Goal: Task Accomplishment & Management: Use online tool/utility

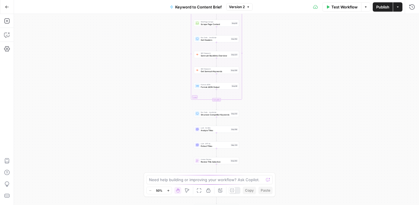
click at [7, 6] on icon "button" at bounding box center [7, 7] width 4 height 4
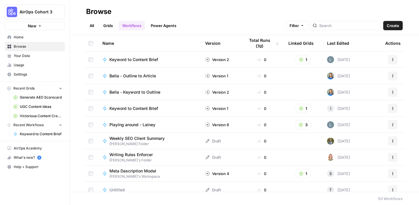
click at [24, 13] on span "AirOps Cohort 3" at bounding box center [36, 12] width 35 height 6
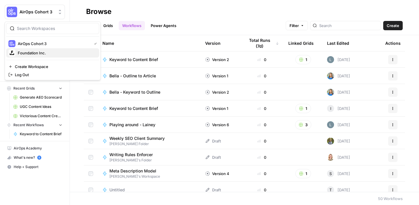
click at [51, 53] on span "Foundation Inc." at bounding box center [56, 53] width 77 height 6
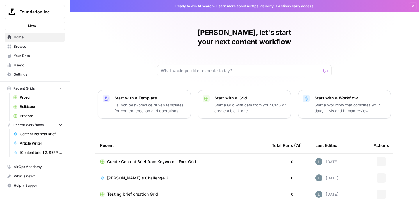
scroll to position [58, 0]
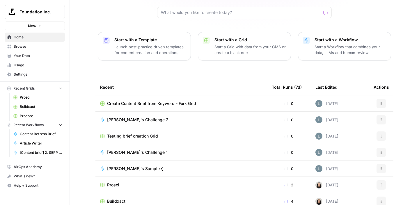
click at [29, 106] on span "Buildxact" at bounding box center [41, 106] width 42 height 5
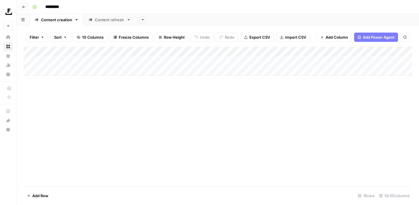
click at [220, 62] on div "Add Column" at bounding box center [218, 61] width 388 height 29
click at [251, 59] on div "Add Column" at bounding box center [218, 61] width 388 height 29
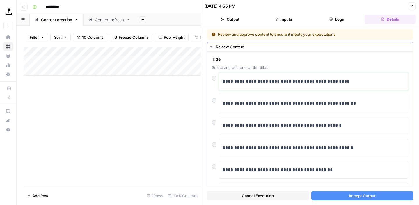
click at [328, 81] on p "**********" at bounding box center [313, 82] width 182 height 8
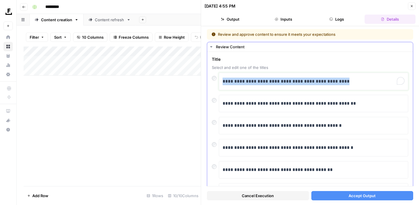
drag, startPoint x: 321, startPoint y: 83, endPoint x: 224, endPoint y: 82, distance: 97.1
click at [224, 82] on p "**********" at bounding box center [313, 82] width 182 height 8
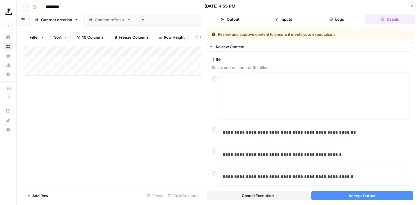
click at [223, 85] on textarea at bounding box center [313, 95] width 182 height 41
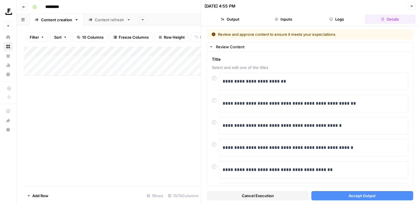
click at [340, 196] on button "Accept Output" at bounding box center [362, 195] width 102 height 9
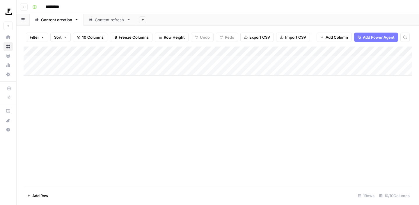
click at [64, 71] on div "Add Column" at bounding box center [218, 61] width 388 height 29
type textarea "**********"
click at [85, 101] on div "Add Column" at bounding box center [218, 117] width 388 height 140
click at [140, 52] on div "Add Column" at bounding box center [218, 66] width 388 height 39
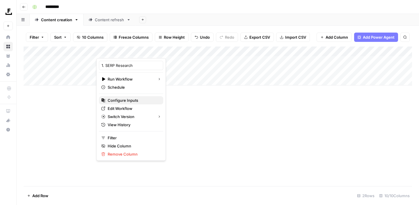
click at [133, 100] on span "Configure Inputs" at bounding box center [133, 100] width 51 height 6
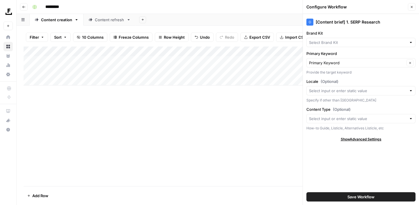
type input "Buildxact"
click at [263, 126] on div "Add Column" at bounding box center [218, 117] width 388 height 140
click at [413, 8] on icon "button" at bounding box center [411, 6] width 3 height 3
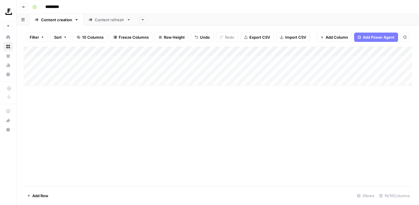
click at [119, 71] on div "Add Column" at bounding box center [218, 66] width 388 height 39
click at [244, 51] on div "Add Column" at bounding box center [218, 66] width 388 height 39
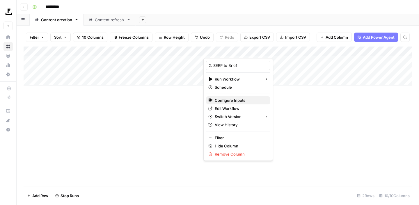
click at [236, 101] on span "Configure Inputs" at bounding box center [240, 100] width 51 height 6
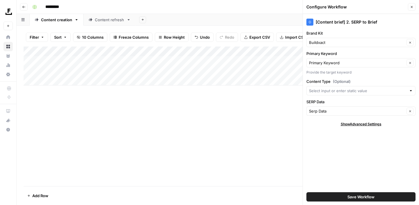
click at [412, 7] on icon "button" at bounding box center [411, 6] width 3 height 3
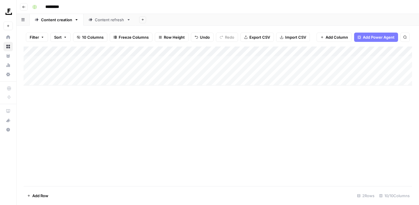
click at [109, 20] on div "Content refresh" at bounding box center [109, 20] width 29 height 6
click at [64, 69] on div "Add Column" at bounding box center [218, 61] width 388 height 29
paste input "**********"
type input "**********"
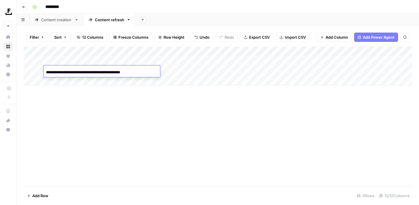
click at [196, 69] on div "Add Column" at bounding box center [218, 66] width 388 height 39
click at [193, 72] on div "Add Column" at bounding box center [218, 66] width 388 height 39
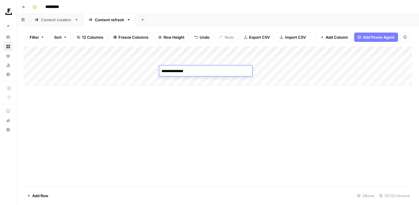
type textarea "**********"
click at [263, 127] on div "Add Column" at bounding box center [218, 117] width 388 height 140
click at [281, 51] on div "Add Column" at bounding box center [218, 66] width 388 height 39
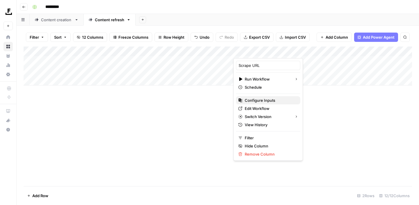
click at [260, 102] on span "Configure Inputs" at bounding box center [269, 100] width 51 height 6
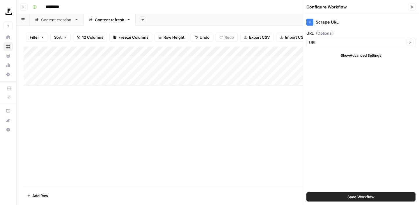
click at [410, 6] on icon "button" at bounding box center [411, 6] width 3 height 3
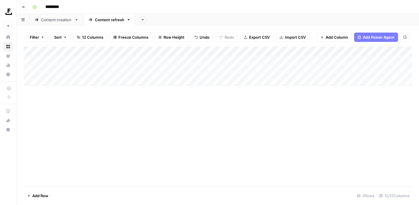
click at [262, 71] on div "Add Column" at bounding box center [218, 66] width 388 height 39
click at [59, 17] on div "Content creation" at bounding box center [56, 20] width 31 height 6
click at [101, 22] on link "Content refresh" at bounding box center [109, 20] width 52 height 12
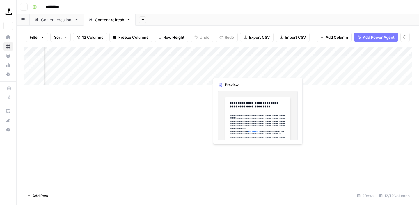
click at [218, 71] on div "Add Column" at bounding box center [218, 66] width 388 height 39
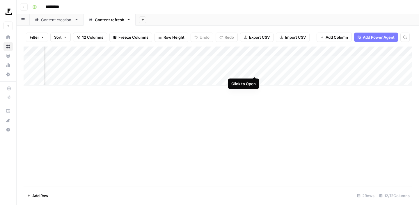
click at [253, 71] on div "Add Column" at bounding box center [218, 66] width 388 height 39
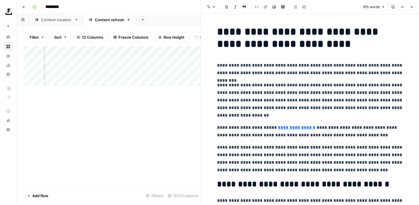
click at [355, 88] on p "**********" at bounding box center [310, 100] width 186 height 38
drag, startPoint x: 311, startPoint y: 60, endPoint x: 329, endPoint y: 60, distance: 18.0
drag, startPoint x: 330, startPoint y: 66, endPoint x: 344, endPoint y: 66, distance: 14.2
click at [344, 66] on p "**********" at bounding box center [310, 69] width 186 height 15
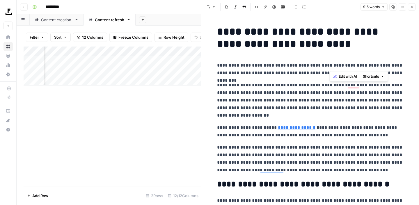
click at [292, 94] on p "**********" at bounding box center [310, 100] width 186 height 38
click at [413, 7] on icon "button" at bounding box center [411, 6] width 3 height 3
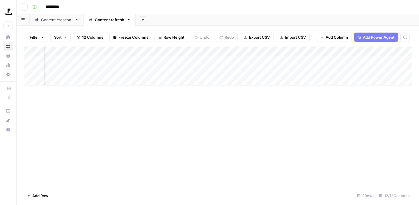
click at [283, 69] on div "Add Column" at bounding box center [218, 66] width 388 height 39
click at [238, 60] on div "Add Column" at bounding box center [218, 66] width 388 height 39
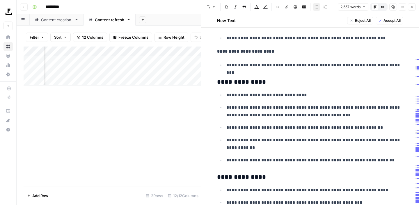
scroll to position [66, 0]
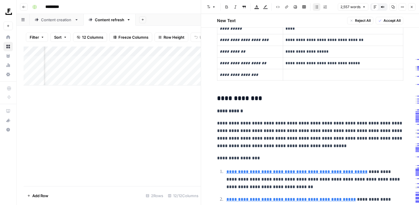
click at [181, 122] on div "Add Column" at bounding box center [112, 117] width 177 height 140
click at [411, 6] on icon "button" at bounding box center [411, 6] width 3 height 3
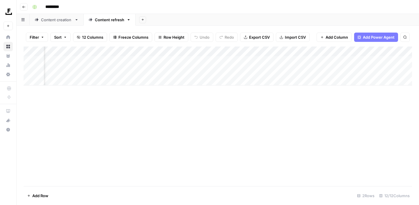
click at [97, 70] on div "Add Column" at bounding box center [218, 66] width 388 height 39
click at [102, 72] on div "Add Column" at bounding box center [218, 66] width 388 height 39
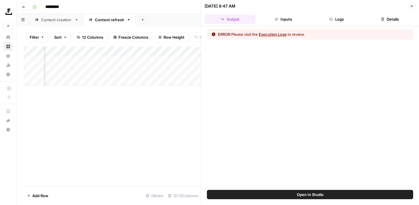
click at [272, 35] on button "Execution Logs" at bounding box center [272, 34] width 28 height 6
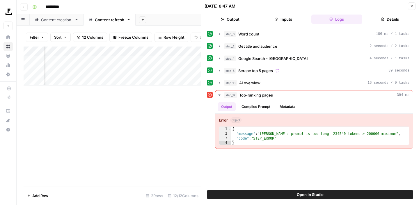
click at [410, 5] on icon "button" at bounding box center [411, 6] width 2 height 2
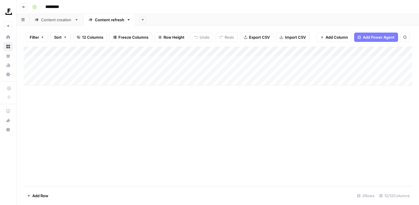
click at [57, 80] on div "Add Column" at bounding box center [218, 66] width 388 height 39
drag, startPoint x: 143, startPoint y: 70, endPoint x: 55, endPoint y: 70, distance: 88.4
click at [55, 70] on div "Add Column" at bounding box center [218, 71] width 388 height 49
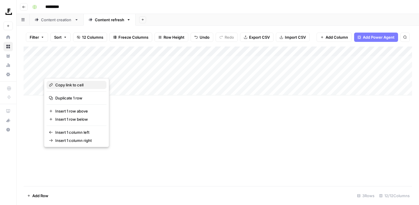
click at [72, 87] on span "Copy link to cell" at bounding box center [78, 85] width 47 height 6
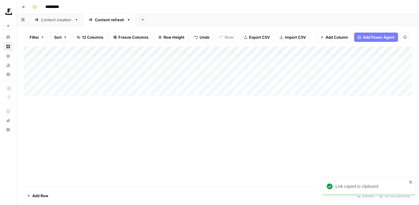
click at [72, 80] on div "Add Column" at bounding box center [218, 71] width 388 height 49
click at [72, 81] on div "Add Column" at bounding box center [218, 71] width 388 height 49
click at [80, 71] on div "Add Column" at bounding box center [218, 71] width 388 height 49
click at [137, 94] on div "Add Column" at bounding box center [218, 71] width 388 height 49
click at [134, 69] on div "Add Column" at bounding box center [218, 76] width 388 height 59
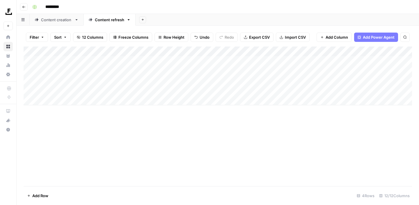
click at [134, 69] on div "Add Column" at bounding box center [218, 76] width 388 height 59
click at [142, 71] on div "**********" at bounding box center [102, 72] width 116 height 10
click at [139, 72] on div "**********" at bounding box center [102, 72] width 116 height 10
drag, startPoint x: 46, startPoint y: 72, endPoint x: 167, endPoint y: 75, distance: 121.3
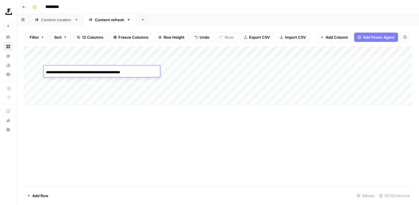
click at [167, 75] on body "**********" at bounding box center [209, 102] width 419 height 205
click at [84, 81] on div "Add Column" at bounding box center [218, 76] width 388 height 59
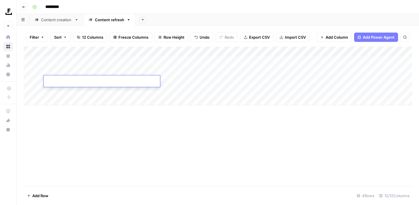
type input "**********"
click at [192, 71] on div "Add Column" at bounding box center [218, 76] width 388 height 59
click at [186, 71] on div "Add Column" at bounding box center [218, 76] width 388 height 59
drag, startPoint x: 191, startPoint y: 71, endPoint x: 149, endPoint y: 71, distance: 42.2
click at [149, 71] on body "**********" at bounding box center [209, 102] width 419 height 205
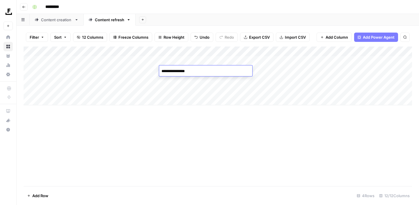
click at [172, 82] on div "Add Column" at bounding box center [218, 76] width 388 height 59
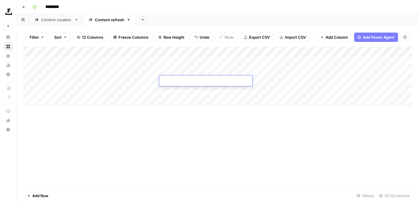
type textarea "**********"
click at [213, 122] on div "Add Column" at bounding box center [218, 117] width 388 height 140
click at [263, 79] on div "Add Column" at bounding box center [218, 76] width 388 height 59
click at [317, 81] on div "Add Column" at bounding box center [218, 76] width 388 height 59
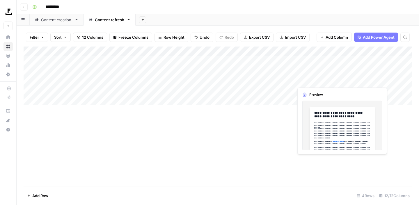
click at [338, 81] on div "Add Column" at bounding box center [218, 76] width 388 height 59
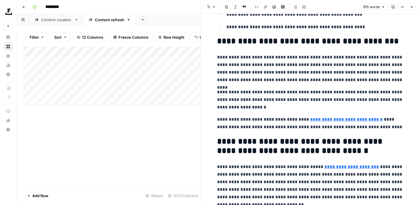
scroll to position [915, 0]
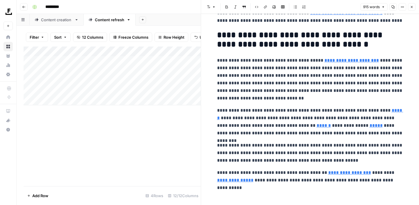
click at [412, 6] on icon "button" at bounding box center [411, 6] width 3 height 3
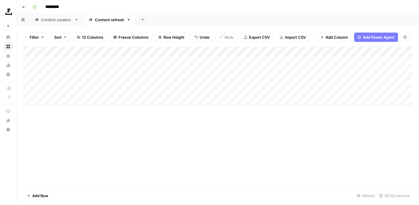
click at [385, 51] on div "Add Column" at bounding box center [218, 76] width 388 height 59
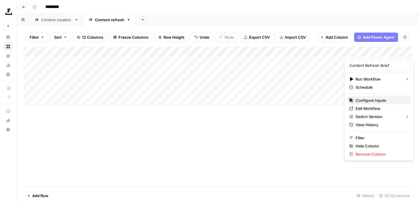
click at [364, 102] on span "Configure Inputs" at bounding box center [380, 100] width 51 height 6
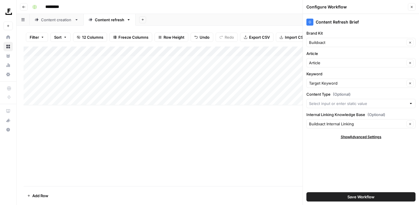
click at [410, 8] on icon "button" at bounding box center [411, 7] width 2 height 2
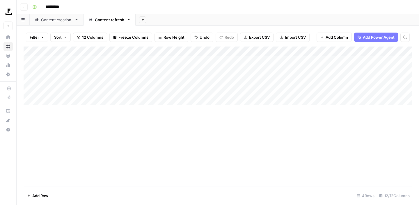
click at [350, 81] on div "Add Column" at bounding box center [218, 76] width 388 height 59
click at [60, 21] on div "Content creation" at bounding box center [56, 20] width 31 height 6
click at [224, 60] on div "Add Column" at bounding box center [218, 66] width 388 height 39
click at [243, 59] on div "Add Column" at bounding box center [218, 66] width 388 height 39
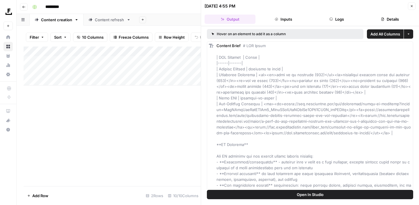
click at [130, 154] on div "Add Column" at bounding box center [112, 117] width 177 height 140
click at [411, 6] on icon "button" at bounding box center [411, 6] width 2 height 2
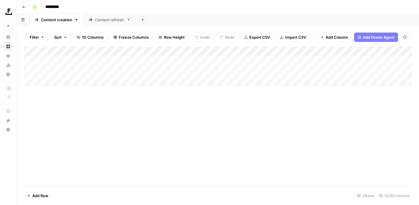
click at [226, 60] on div "Add Column" at bounding box center [218, 66] width 388 height 39
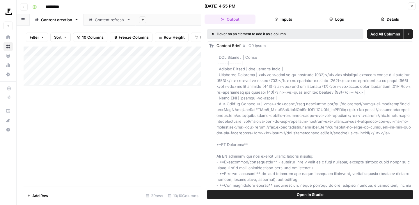
click at [410, 6] on icon "button" at bounding box center [411, 5] width 3 height 3
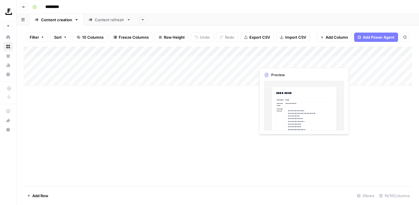
click at [279, 59] on div "Add Column" at bounding box center [218, 66] width 388 height 39
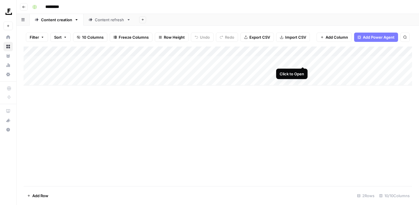
click at [300, 61] on div "Add Column" at bounding box center [218, 66] width 388 height 39
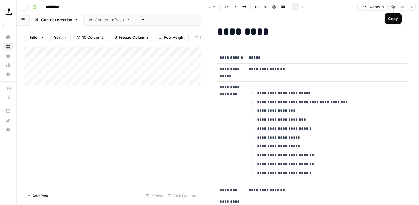
click at [391, 8] on icon "button" at bounding box center [392, 6] width 3 height 3
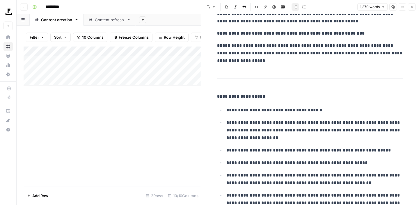
scroll to position [1977, 0]
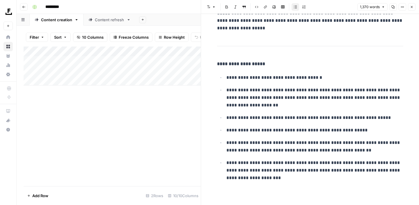
click at [413, 6] on icon "button" at bounding box center [411, 6] width 3 height 3
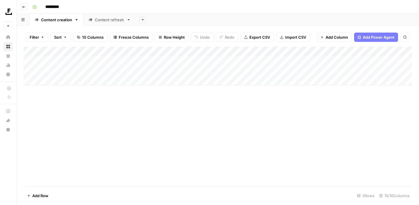
click at [326, 62] on div "Add Column" at bounding box center [218, 66] width 388 height 39
click at [351, 60] on div "Add Column" at bounding box center [218, 66] width 388 height 39
click at [338, 118] on div "Add Column" at bounding box center [218, 117] width 388 height 140
click at [255, 51] on div "Add Column" at bounding box center [218, 66] width 388 height 39
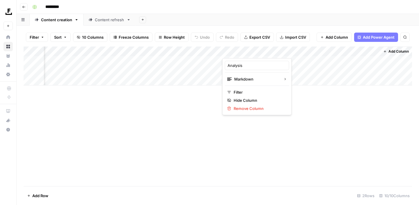
click at [197, 114] on div "Add Column" at bounding box center [218, 117] width 388 height 140
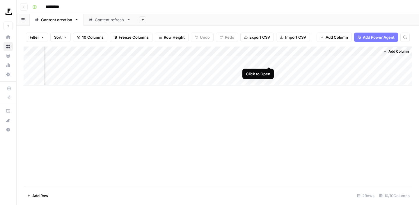
click at [269, 61] on div "Add Column" at bounding box center [218, 66] width 388 height 39
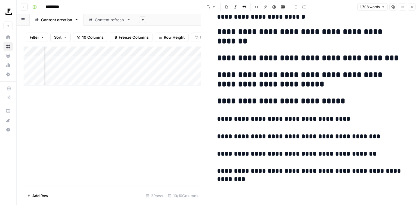
scroll to position [3077, 0]
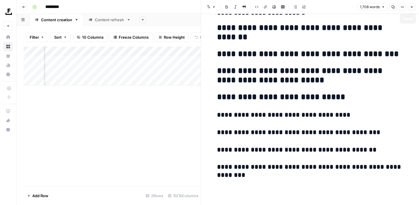
click at [412, 8] on icon "button" at bounding box center [411, 6] width 3 height 3
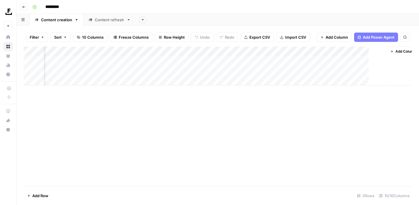
scroll to position [0, 183]
click at [357, 60] on div "Add Column" at bounding box center [218, 66] width 388 height 39
click at [349, 58] on div "Add Column" at bounding box center [218, 66] width 388 height 39
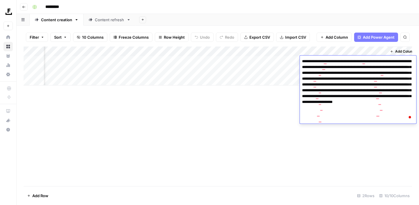
click at [284, 165] on div "Add Column" at bounding box center [218, 117] width 388 height 140
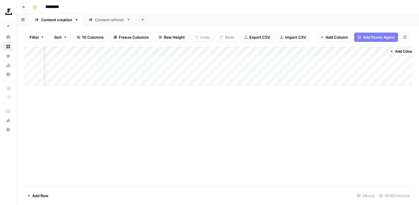
scroll to position [0, 190]
click at [373, 62] on div "Add Column" at bounding box center [218, 66] width 388 height 39
click at [245, 131] on div "Add Column" at bounding box center [218, 117] width 388 height 140
click at [110, 21] on div "Content refresh" at bounding box center [109, 20] width 29 height 6
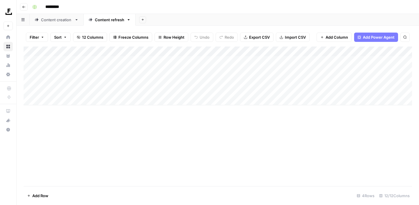
click at [349, 81] on div "Add Column" at bounding box center [218, 76] width 388 height 59
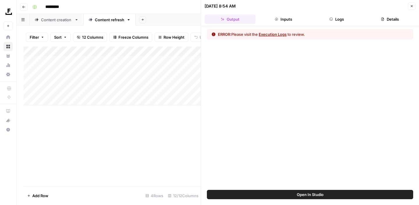
click at [412, 6] on icon "button" at bounding box center [411, 5] width 3 height 3
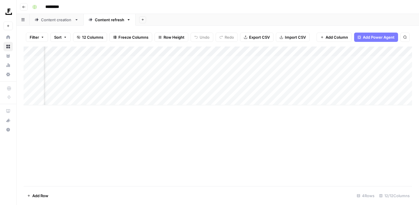
scroll to position [0, 94]
click at [274, 81] on div "Add Column" at bounding box center [218, 76] width 388 height 59
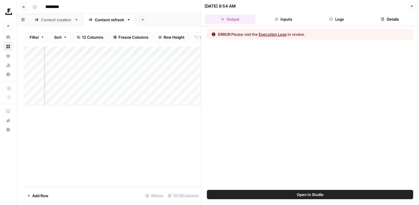
click at [276, 34] on button "Execution Logs" at bounding box center [272, 34] width 28 height 6
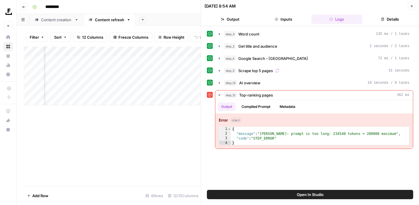
click at [411, 6] on icon "button" at bounding box center [411, 5] width 3 height 3
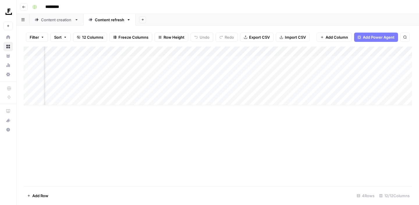
scroll to position [0, 298]
click at [190, 62] on div "Add Column" at bounding box center [218, 76] width 388 height 59
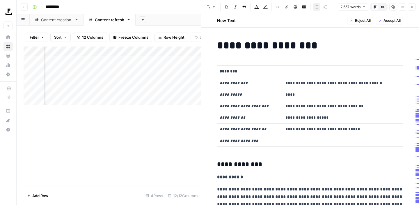
click at [410, 6] on icon "button" at bounding box center [411, 6] width 3 height 3
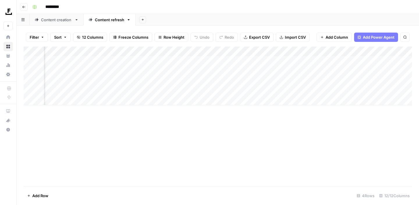
click at [49, 20] on div "Content creation" at bounding box center [56, 20] width 31 height 6
click at [144, 69] on div "Add Column" at bounding box center [218, 66] width 388 height 39
click at [60, 81] on div "Add Column" at bounding box center [218, 66] width 388 height 39
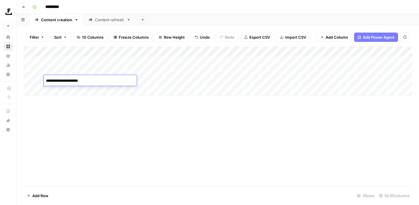
type textarea "**********"
click at [101, 81] on div "Add Column" at bounding box center [218, 71] width 388 height 49
click at [94, 24] on link "Content refresh" at bounding box center [109, 20] width 52 height 12
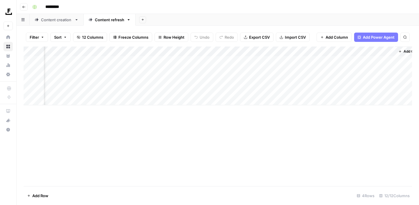
scroll to position [0, 383]
click at [300, 61] on div "Add Column" at bounding box center [218, 76] width 388 height 59
click at [182, 60] on div "Add Column" at bounding box center [218, 76] width 388 height 59
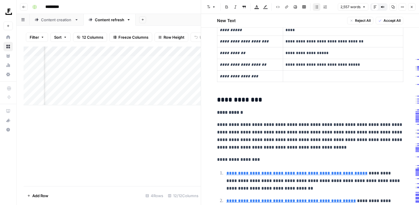
scroll to position [36, 0]
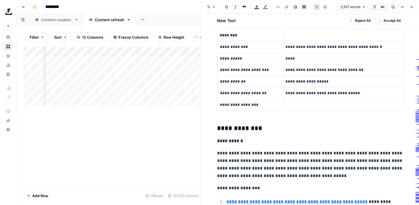
click at [410, 7] on icon "button" at bounding box center [411, 6] width 3 height 3
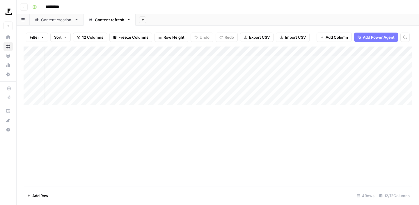
scroll to position [0, 6]
click at [59, 19] on div "Content creation" at bounding box center [56, 20] width 31 height 6
click at [106, 20] on div "Content refresh" at bounding box center [109, 20] width 29 height 6
click at [57, 20] on div "Content creation" at bounding box center [56, 20] width 31 height 6
click at [111, 18] on div "Content refresh" at bounding box center [109, 20] width 29 height 6
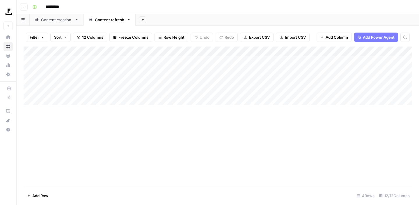
click at [55, 21] on div "Content creation" at bounding box center [56, 20] width 31 height 6
click at [114, 23] on link "Content refresh" at bounding box center [109, 20] width 52 height 12
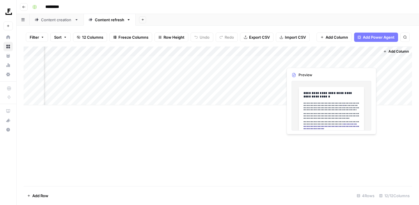
click at [351, 62] on div "Add Column" at bounding box center [218, 76] width 388 height 59
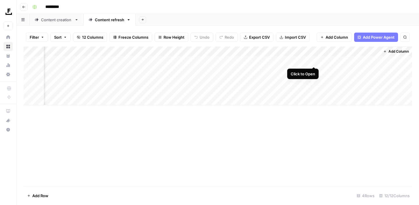
click at [314, 61] on div "Add Column" at bounding box center [218, 76] width 388 height 59
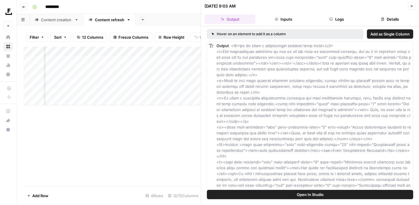
click at [414, 9] on button "Close" at bounding box center [412, 6] width 8 height 8
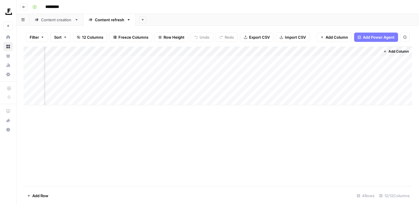
scroll to position [0, 376]
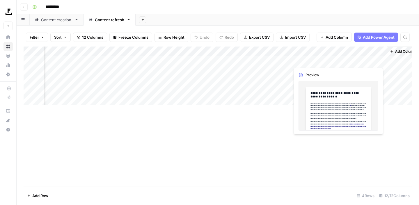
click at [353, 62] on div "Add Column" at bounding box center [218, 76] width 388 height 59
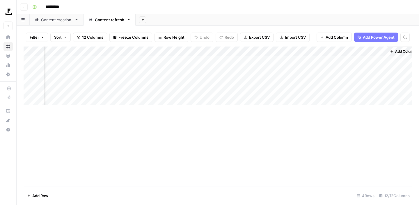
click at [372, 61] on div "Add Column" at bounding box center [218, 76] width 388 height 59
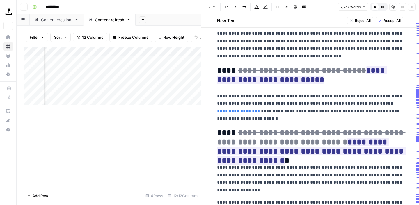
scroll to position [1616, 0]
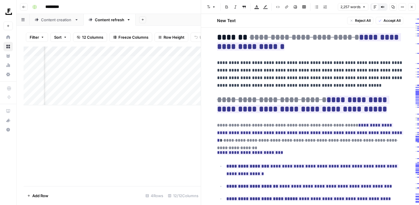
click at [412, 9] on button "Close" at bounding box center [412, 7] width 8 height 8
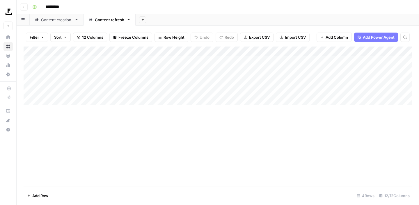
click at [60, 22] on div "Content creation" at bounding box center [56, 20] width 31 height 6
click at [99, 20] on div "Content refresh" at bounding box center [109, 20] width 29 height 6
click at [54, 21] on div "Content creation" at bounding box center [56, 20] width 31 height 6
click at [160, 127] on div "Add Column" at bounding box center [218, 117] width 388 height 140
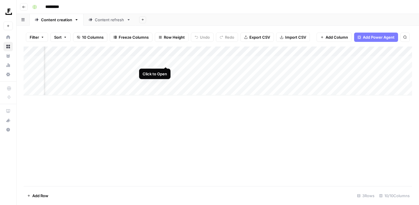
click at [165, 61] on div "Add Column" at bounding box center [218, 71] width 388 height 49
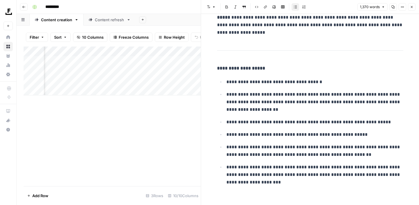
scroll to position [1977, 0]
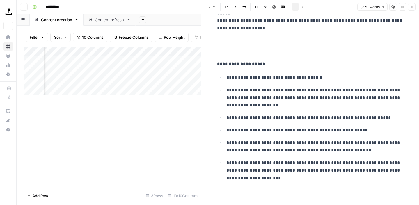
click at [411, 6] on icon "button" at bounding box center [411, 6] width 3 height 3
click at [412, 8] on icon "button" at bounding box center [411, 6] width 3 height 3
click at [109, 21] on div "Content refresh" at bounding box center [109, 20] width 29 height 6
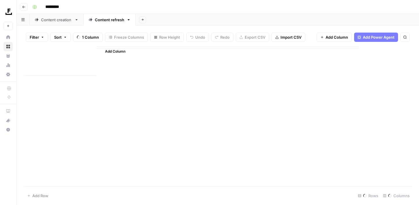
type input "*********"
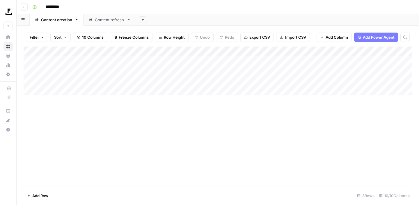
click at [110, 21] on div "Content refresh" at bounding box center [109, 20] width 29 height 6
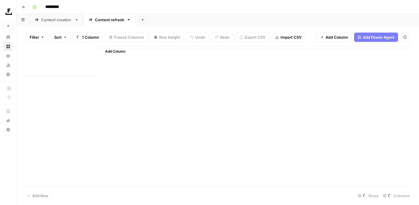
type input "*********"
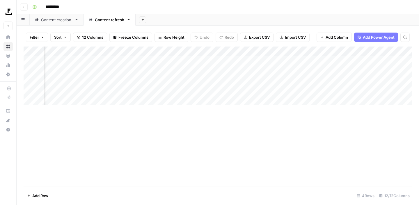
scroll to position [0, 119]
click at [265, 61] on div "Add Column" at bounding box center [218, 76] width 388 height 59
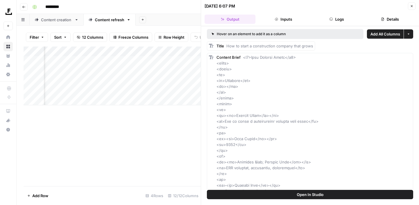
click at [413, 5] on icon "button" at bounding box center [411, 5] width 3 height 3
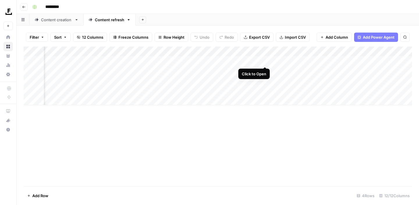
click at [265, 62] on div "Add Column" at bounding box center [218, 76] width 388 height 59
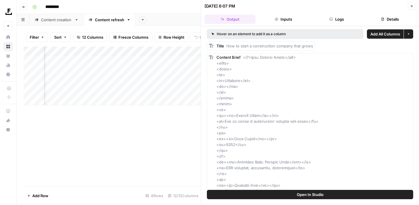
click at [410, 6] on icon "button" at bounding box center [411, 5] width 3 height 3
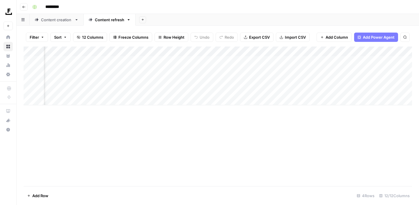
scroll to position [0, 188]
click at [299, 60] on div "Add Column" at bounding box center [218, 76] width 388 height 59
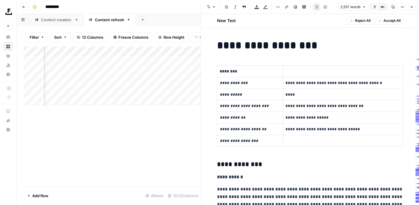
click at [412, 8] on icon "button" at bounding box center [411, 7] width 2 height 2
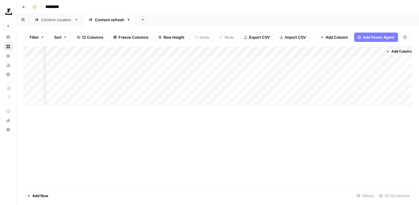
scroll to position [0, 383]
click at [313, 60] on div "Add Column" at bounding box center [218, 76] width 388 height 59
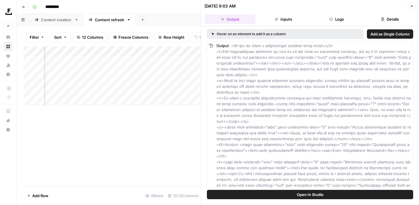
click at [410, 8] on button "Close" at bounding box center [412, 6] width 8 height 8
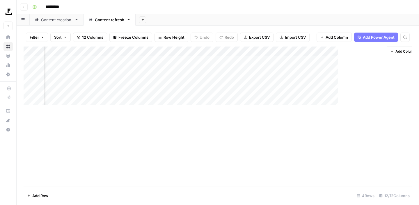
scroll to position [0, 376]
click at [373, 60] on div "Add Column" at bounding box center [218, 76] width 388 height 59
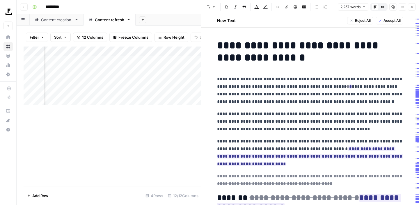
click at [411, 8] on icon "button" at bounding box center [411, 6] width 3 height 3
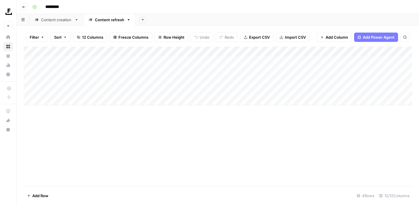
click at [59, 21] on div "Content creation" at bounding box center [56, 20] width 31 height 6
